Goal: Task Accomplishment & Management: Manage account settings

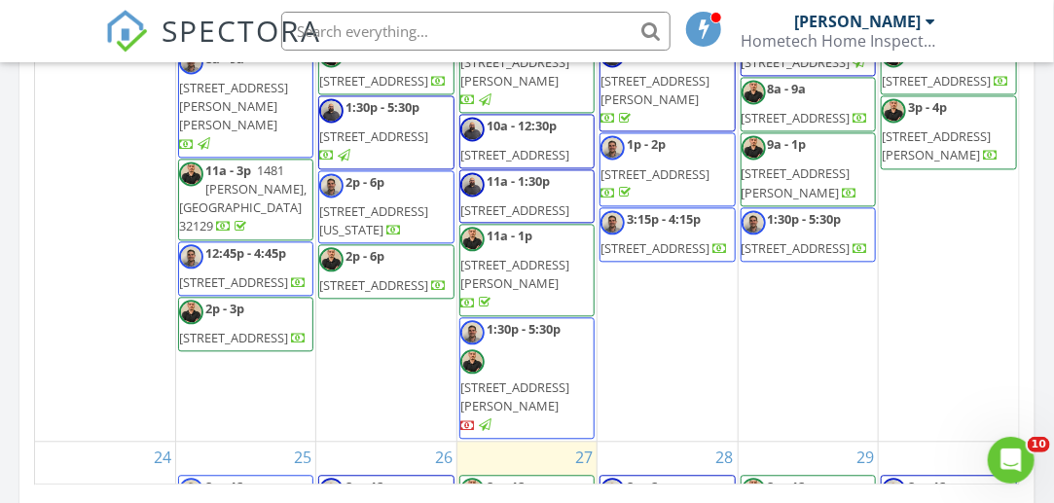
scroll to position [1362, 0]
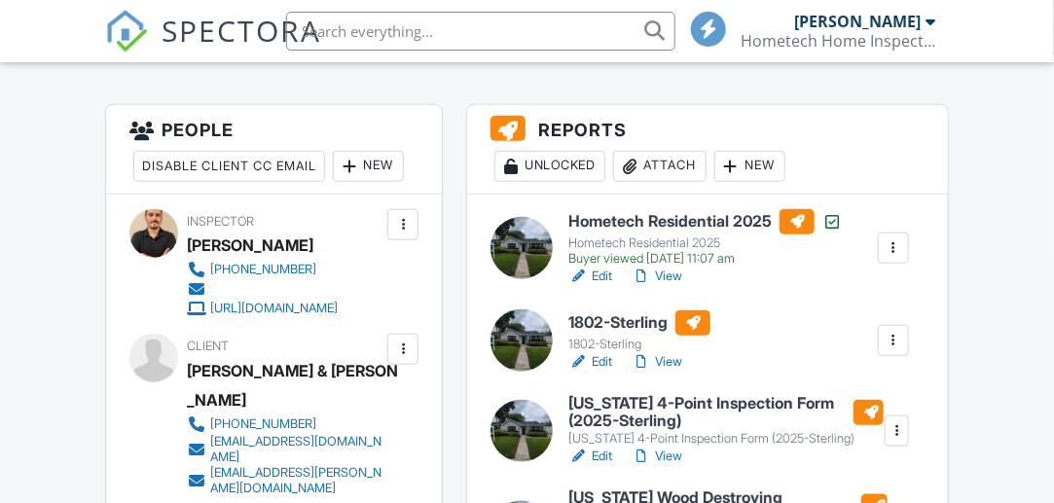
click at [663, 274] on link "View" at bounding box center [657, 276] width 51 height 19
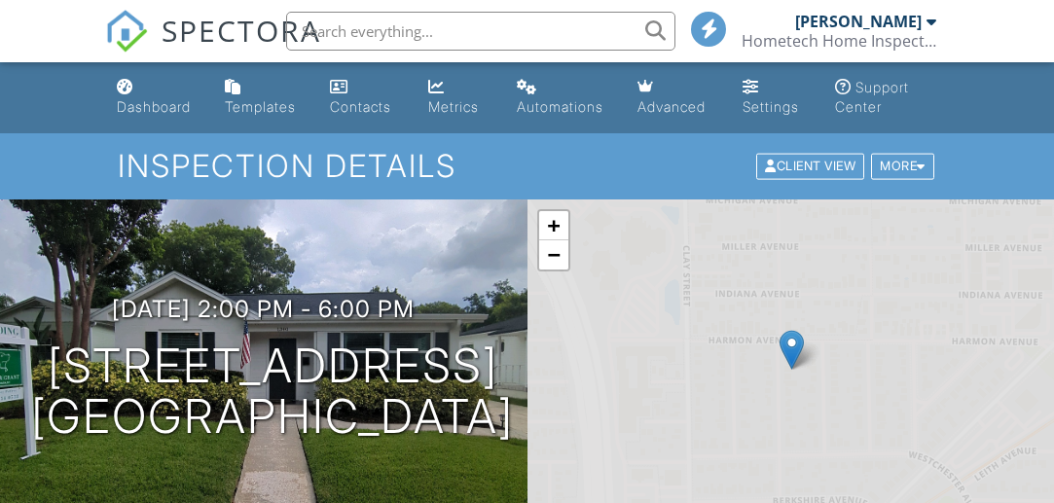
scroll to position [487, 0]
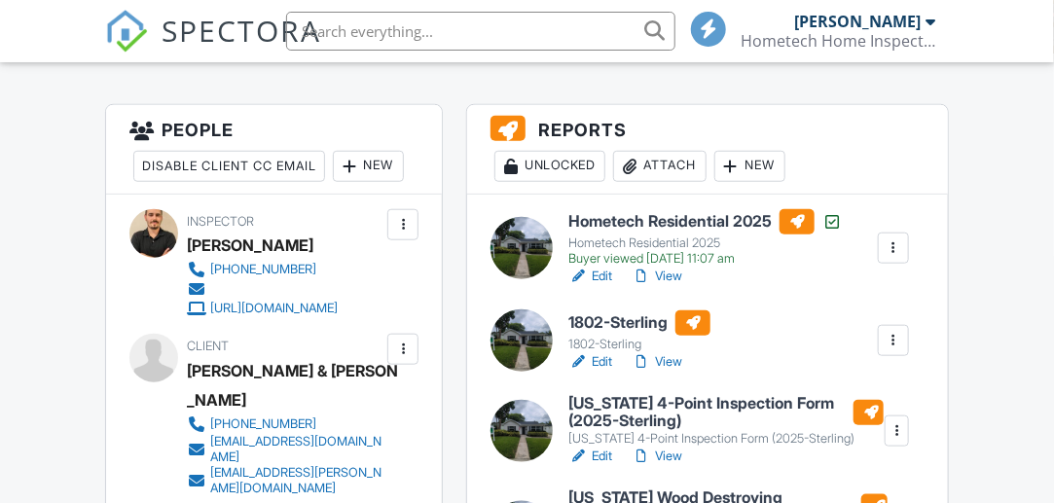
click at [596, 283] on link "Edit" at bounding box center [590, 276] width 44 height 19
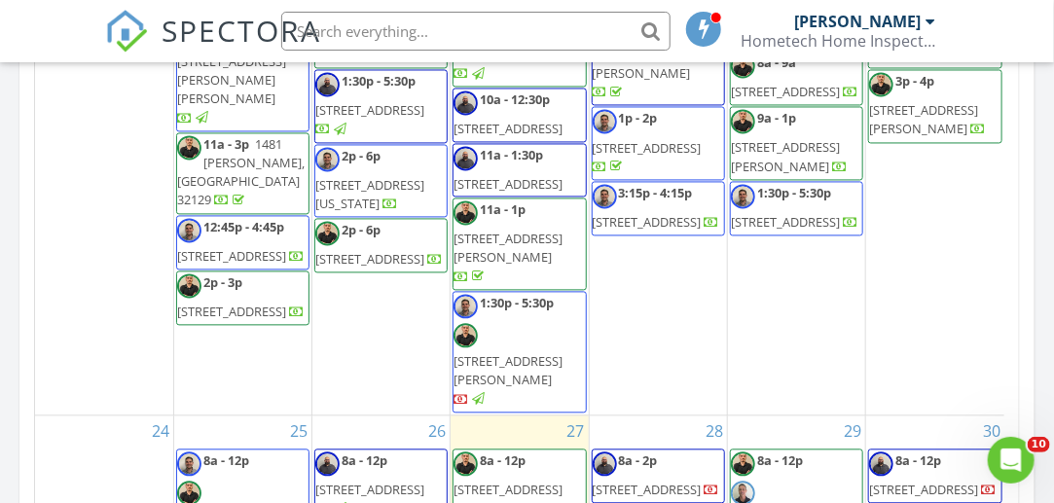
scroll to position [1460, 0]
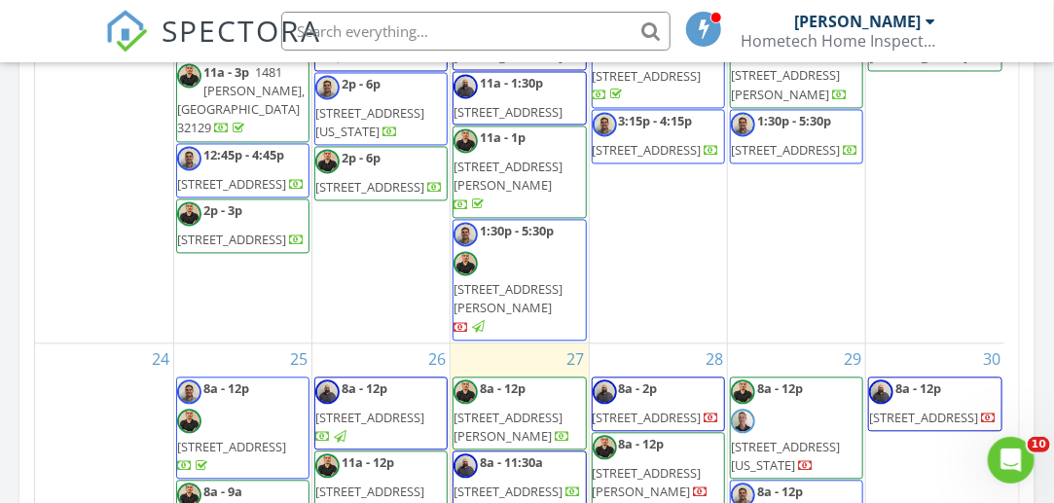
click at [511, 410] on span "2675 Sand Hill Point Cir, Davenport 33837" at bounding box center [507, 428] width 109 height 36
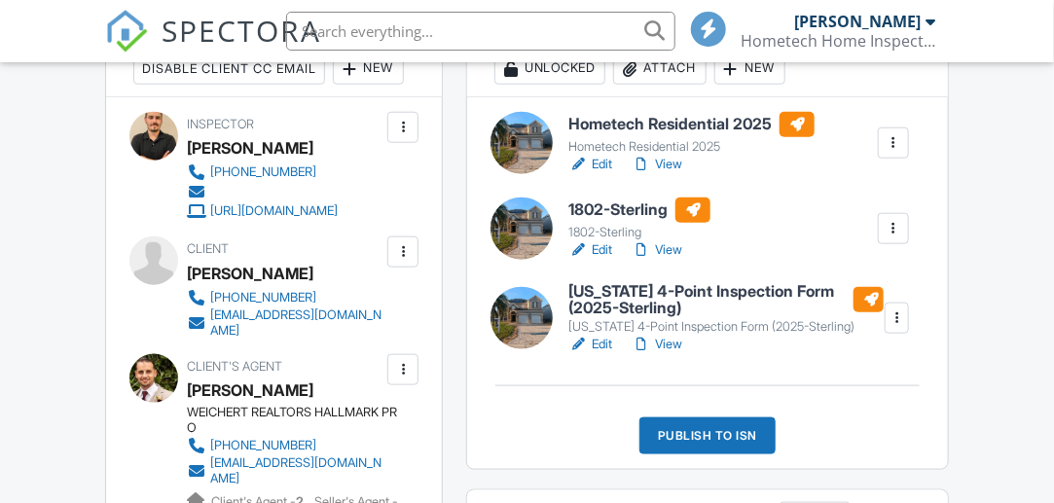
click at [595, 158] on link "Edit" at bounding box center [590, 164] width 44 height 19
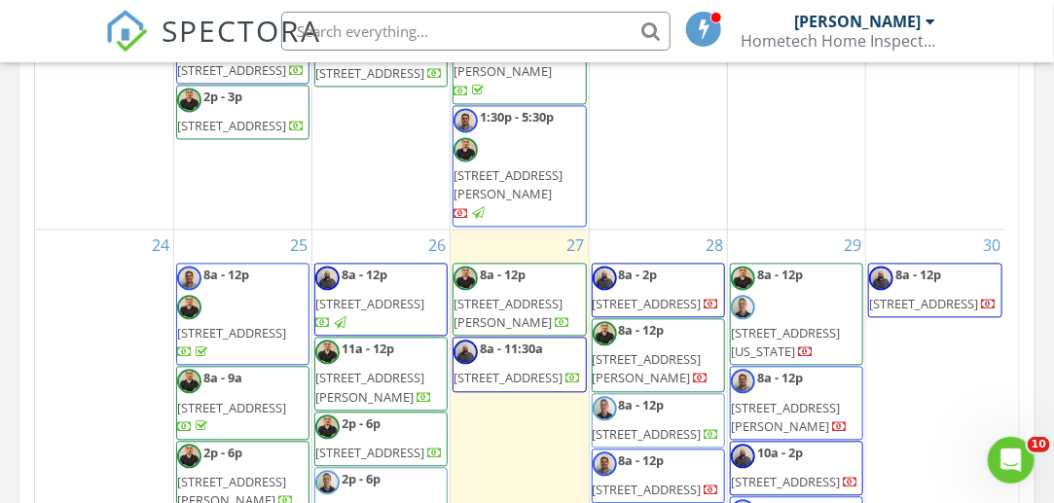
scroll to position [1436, 0]
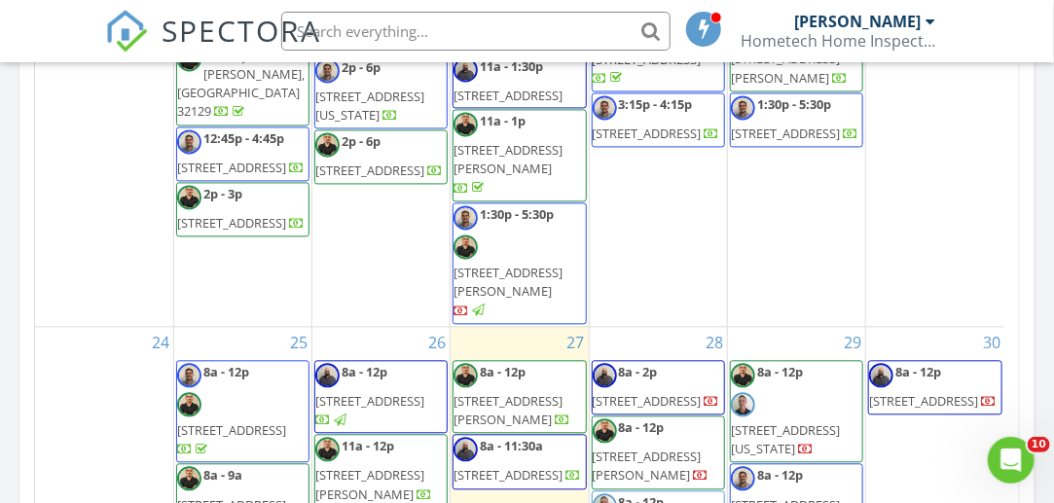
drag, startPoint x: 532, startPoint y: 225, endPoint x: 532, endPoint y: 192, distance: 33.1
click at [532, 392] on span "[STREET_ADDRESS][PERSON_NAME]" at bounding box center [507, 410] width 109 height 36
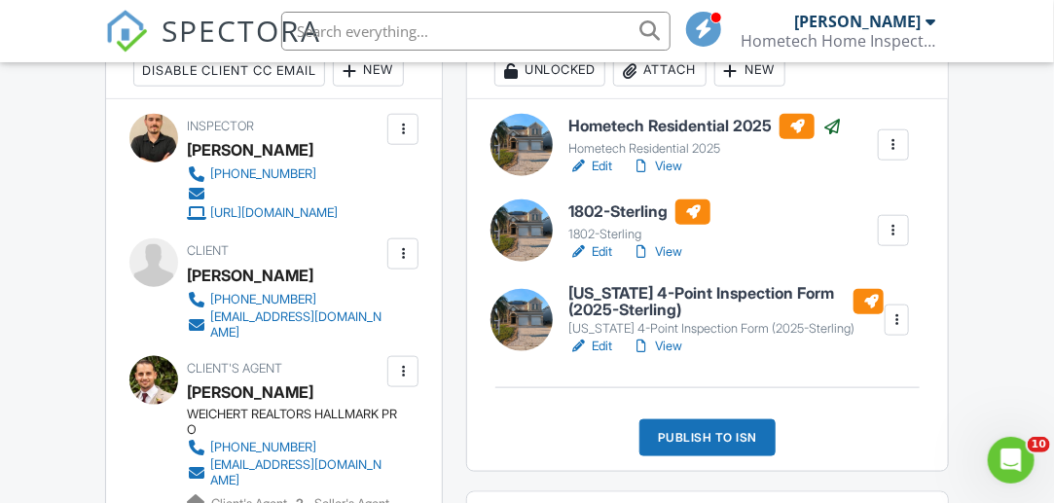
scroll to position [584, 0]
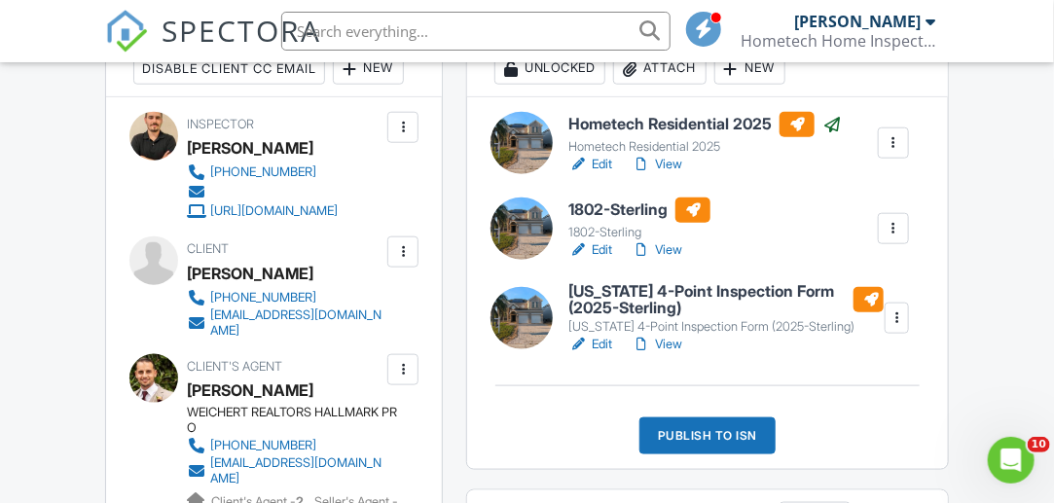
click at [663, 246] on link "View" at bounding box center [657, 249] width 51 height 19
